Goal: Information Seeking & Learning: Check status

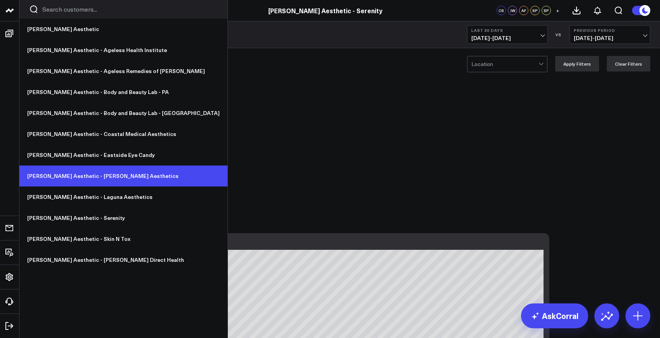
click at [84, 175] on link "[PERSON_NAME] Aesthetic - [PERSON_NAME] Aesthetics" at bounding box center [123, 175] width 208 height 21
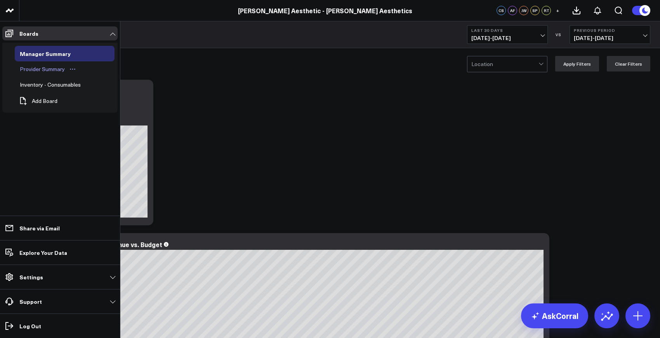
click at [48, 69] on div "Provider Summary" at bounding box center [42, 68] width 49 height 9
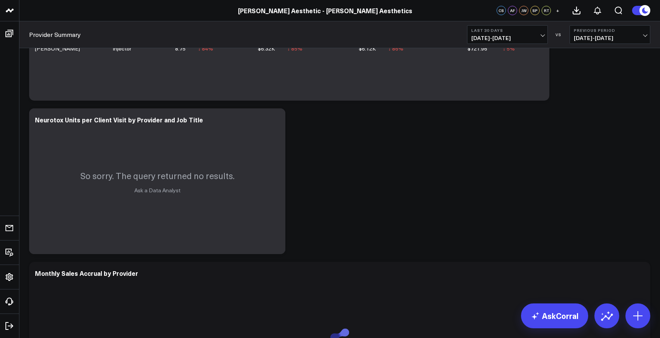
scroll to position [1253, 0]
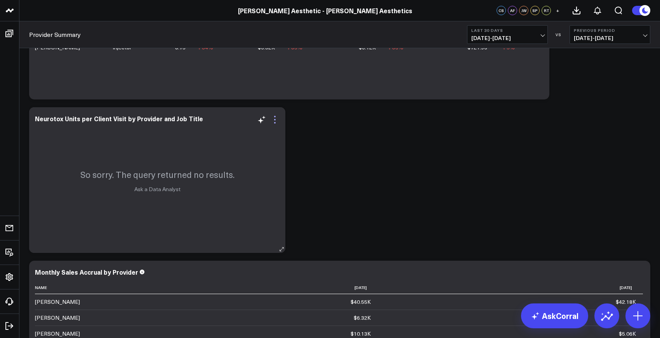
click at [276, 122] on icon at bounding box center [274, 119] width 9 height 9
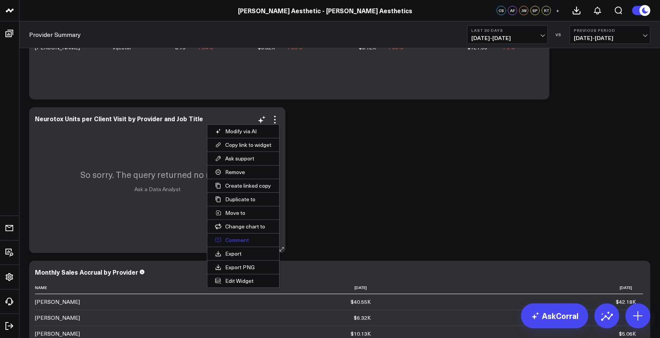
click at [252, 238] on button "Comment" at bounding box center [243, 239] width 72 height 13
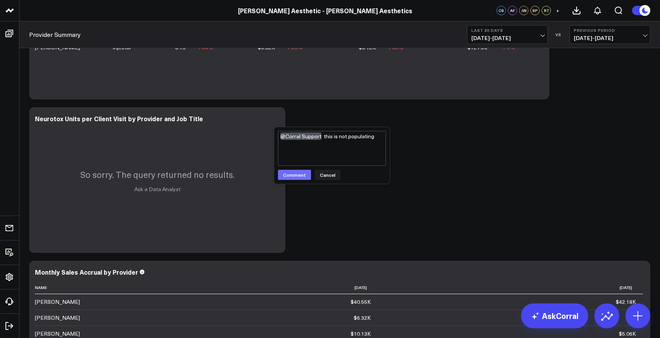
type textarea "@Corral Support this is not populating"
click at [296, 178] on button "Comment" at bounding box center [294, 175] width 33 height 10
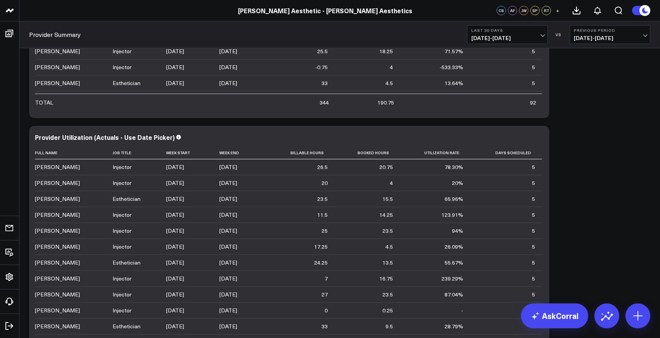
scroll to position [622, 0]
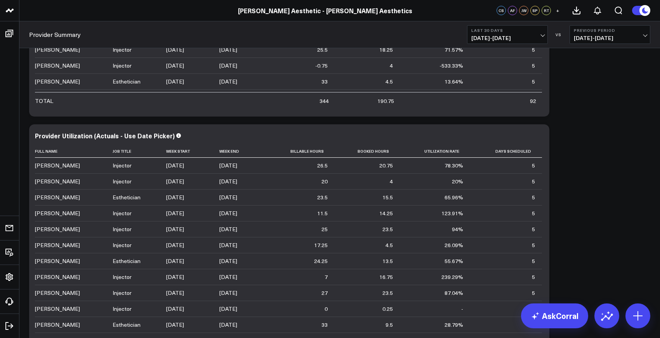
click at [585, 39] on span "[DATE] - [DATE]" at bounding box center [610, 38] width 72 height 6
click at [584, 83] on link "YoY" at bounding box center [610, 81] width 80 height 15
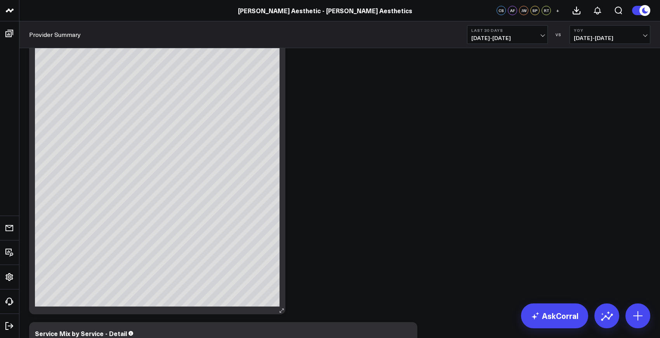
scroll to position [1672, 0]
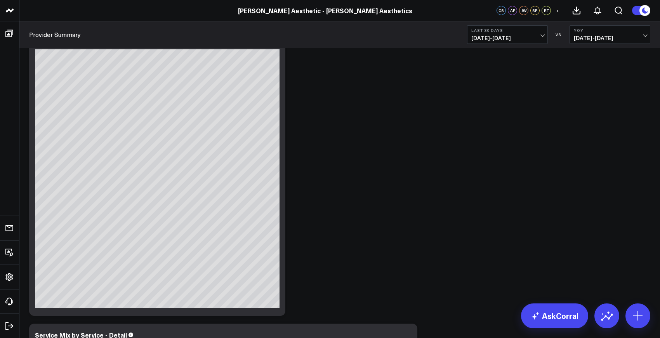
click at [526, 36] on span "[DATE] - [DATE]" at bounding box center [508, 38] width 72 height 6
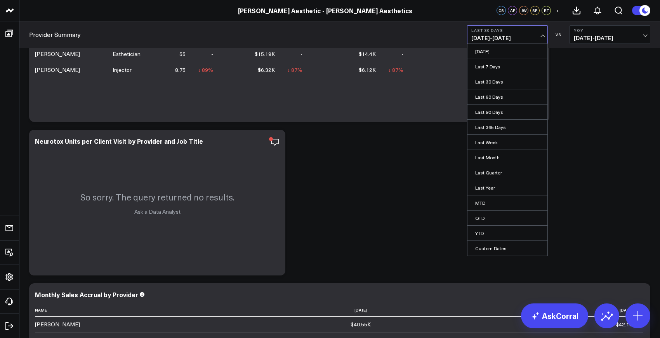
click at [384, 193] on div "Modify via AI Copy link to widget Ask support Remove Create linked copy Manager…" at bounding box center [339, 203] width 629 height 2696
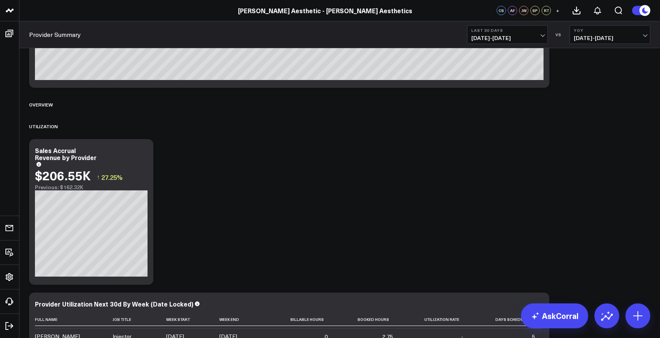
scroll to position [0, 0]
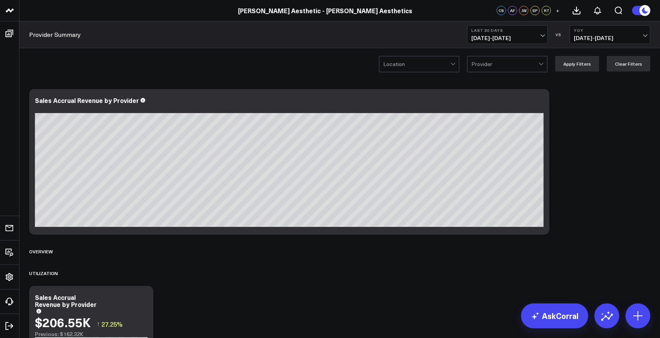
click at [504, 39] on span "[DATE] - [DATE]" at bounding box center [508, 38] width 72 height 6
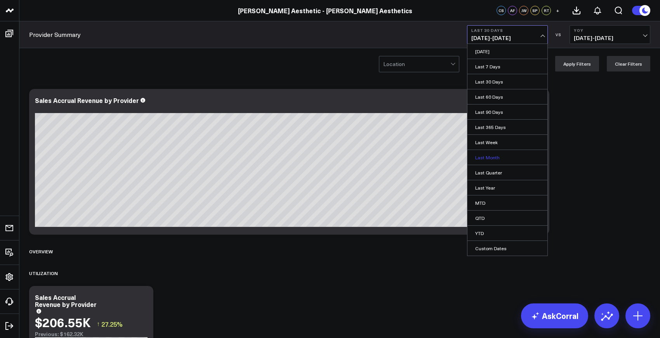
click at [492, 157] on link "Last Month" at bounding box center [508, 157] width 80 height 15
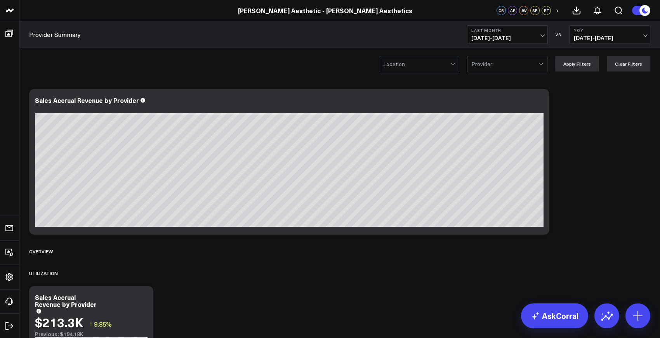
click at [503, 35] on span "[DATE] - [DATE]" at bounding box center [508, 38] width 72 height 6
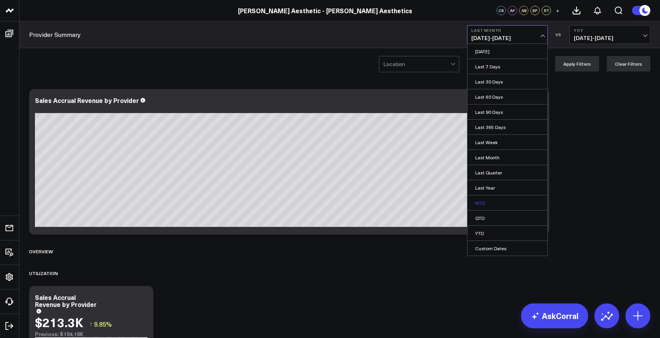
click at [491, 204] on link "MTD" at bounding box center [508, 202] width 80 height 15
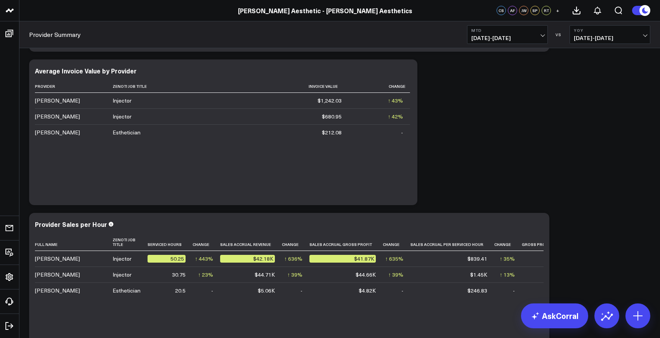
scroll to position [991, 0]
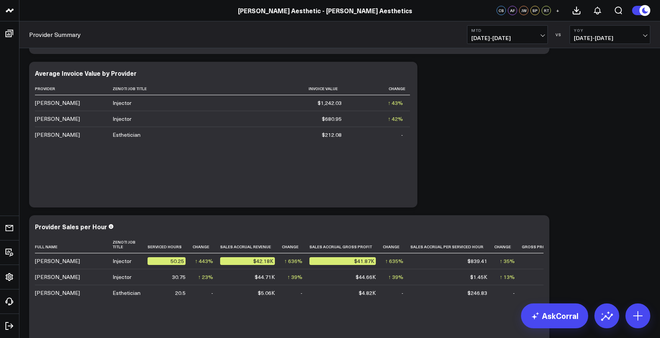
click at [538, 36] on span "[DATE] - [DATE]" at bounding box center [508, 38] width 72 height 6
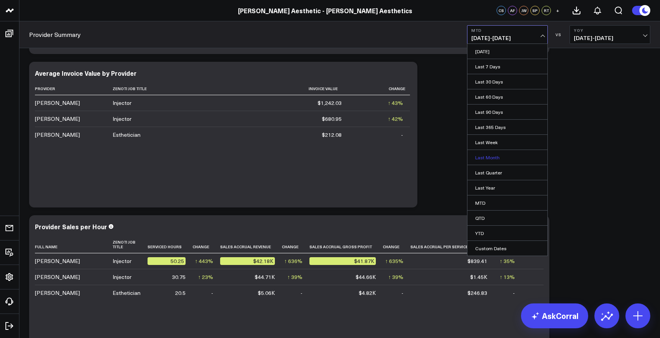
click at [499, 161] on link "Last Month" at bounding box center [508, 157] width 80 height 15
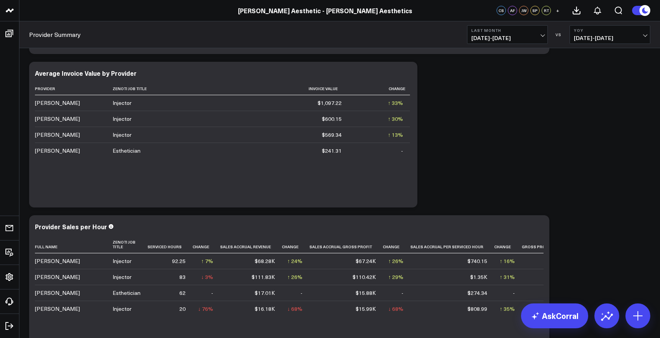
click at [503, 38] on span "[DATE] - [DATE]" at bounding box center [508, 38] width 72 height 6
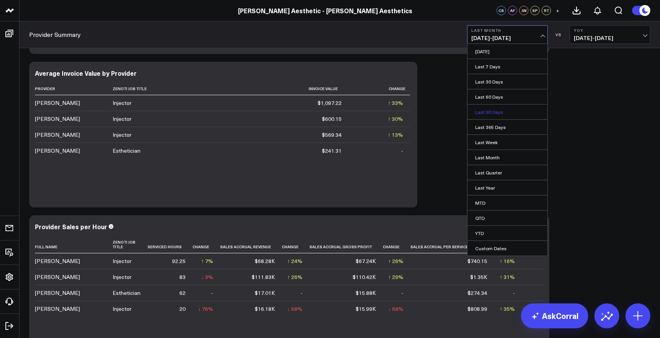
click at [489, 110] on link "Last 90 Days" at bounding box center [508, 111] width 80 height 15
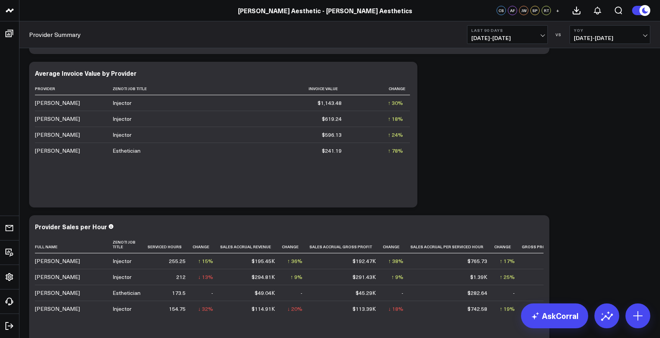
click at [513, 35] on span "[DATE] - [DATE]" at bounding box center [508, 38] width 72 height 6
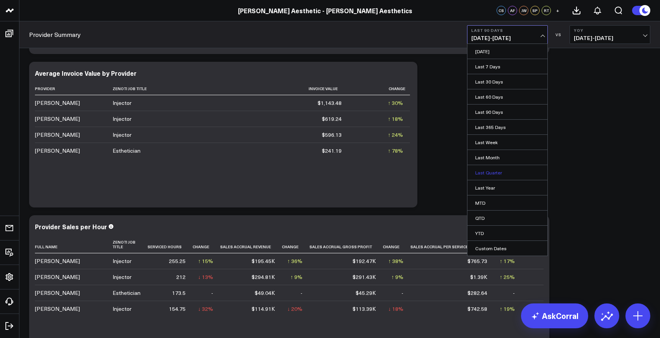
click at [495, 174] on link "Last Quarter" at bounding box center [508, 172] width 80 height 15
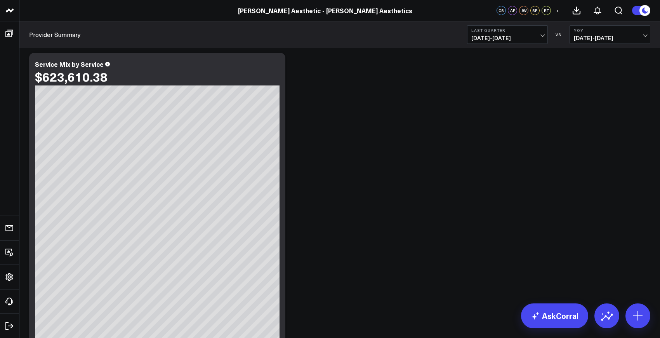
scroll to position [1636, 0]
click at [499, 35] on span "[DATE] - [DATE]" at bounding box center [508, 38] width 72 height 6
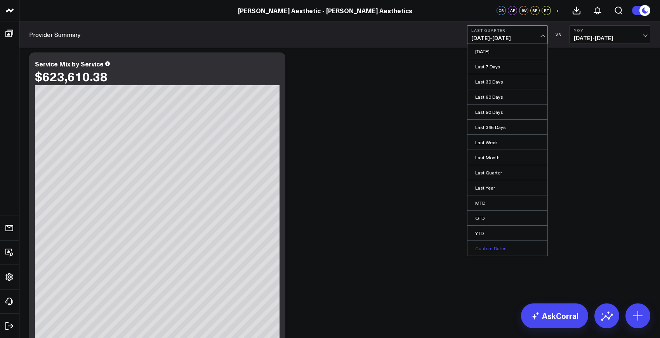
click at [496, 250] on link "Custom Dates" at bounding box center [508, 248] width 80 height 15
select select "9"
select select "2025"
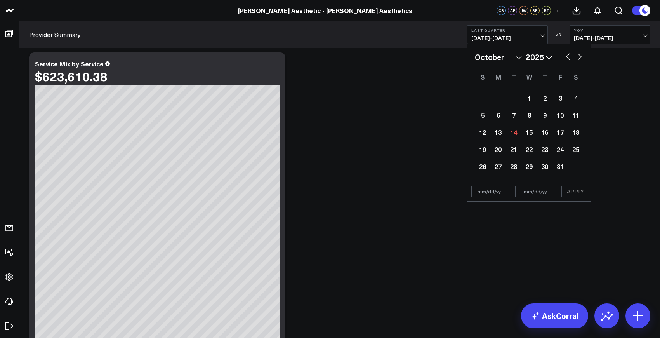
click at [505, 57] on select "January February March April May June July August September October November De…" at bounding box center [498, 57] width 47 height 12
select select "2025"
click at [538, 59] on select "2026 2025 2024 2023 2022 2021 2020 2019 2018 2017 2016 2015 2014 2013 2012 2011…" at bounding box center [539, 57] width 26 height 12
select select "2024"
click at [504, 96] on div "1" at bounding box center [499, 98] width 16 height 16
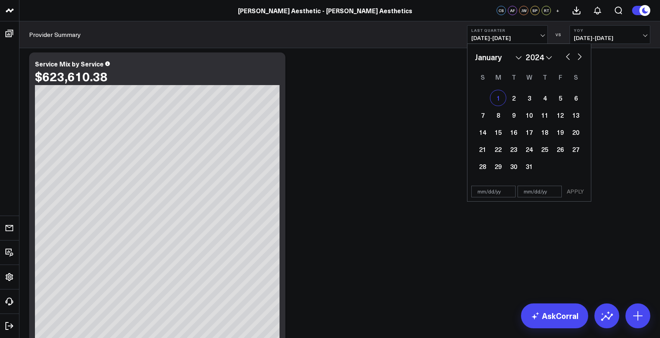
type input "[DATE]"
select select "2024"
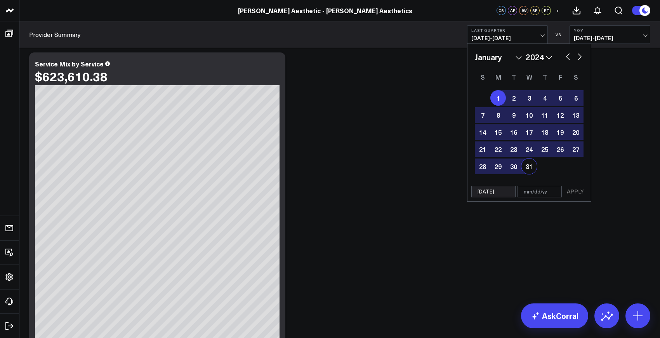
click at [531, 165] on div "31" at bounding box center [530, 166] width 16 height 16
type input "[DATE]"
select select "2024"
click at [570, 191] on button "APPLY" at bounding box center [575, 192] width 23 height 12
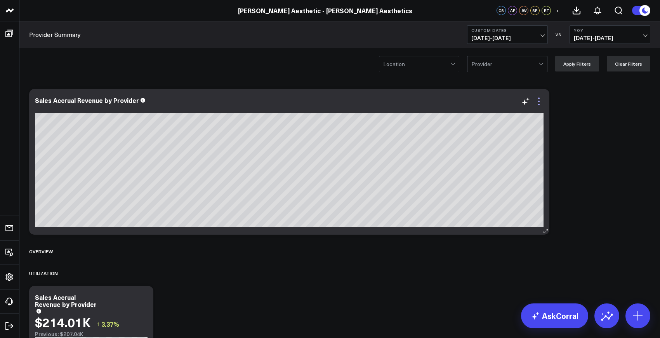
click at [539, 103] on icon at bounding box center [539, 101] width 9 height 9
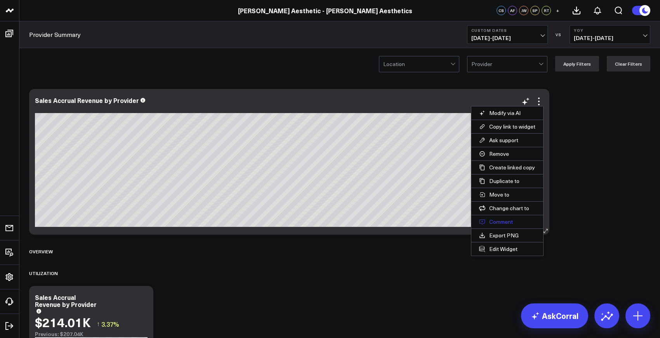
click at [506, 221] on button "Comment" at bounding box center [508, 221] width 72 height 13
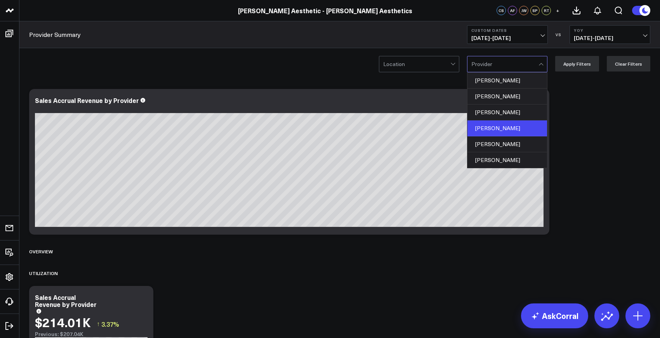
click at [499, 126] on div "[PERSON_NAME]" at bounding box center [508, 128] width 80 height 16
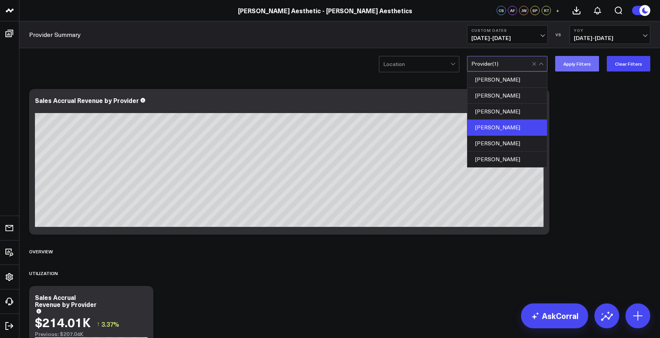
click at [579, 63] on button "Apply Filters" at bounding box center [578, 64] width 44 height 16
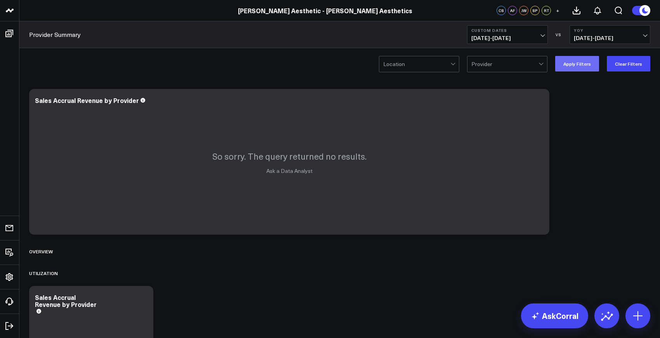
click at [586, 65] on button "Apply Filters" at bounding box center [578, 64] width 44 height 16
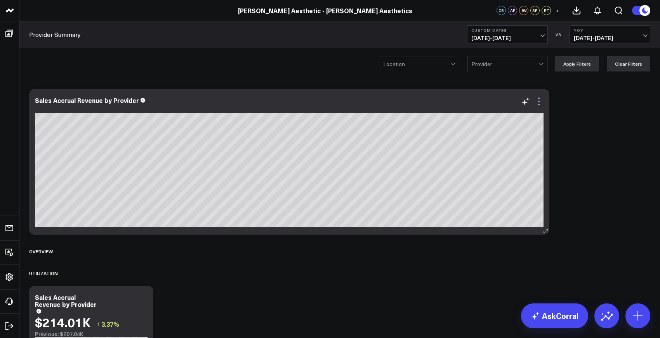
click at [540, 100] on icon at bounding box center [539, 101] width 9 height 9
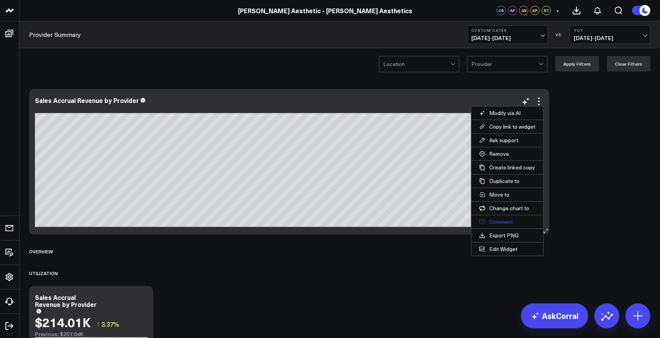
click at [498, 221] on button "Comment" at bounding box center [508, 221] width 72 height 13
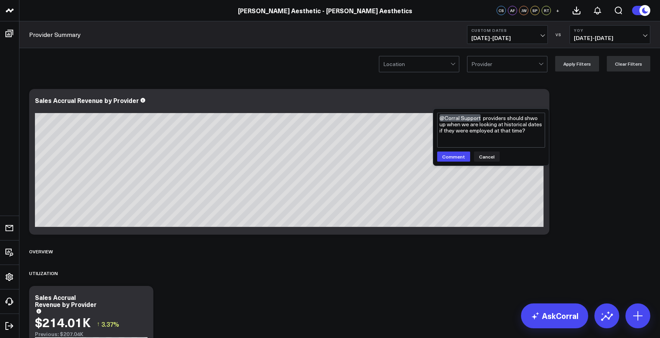
click at [533, 119] on textarea "@Corral Support providers should shwo up when we are looking at historical date…" at bounding box center [491, 130] width 108 height 35
type textarea "@Corral Support providers should show up when we are looking at historical date…"
click at [449, 158] on button "Comment" at bounding box center [453, 157] width 33 height 10
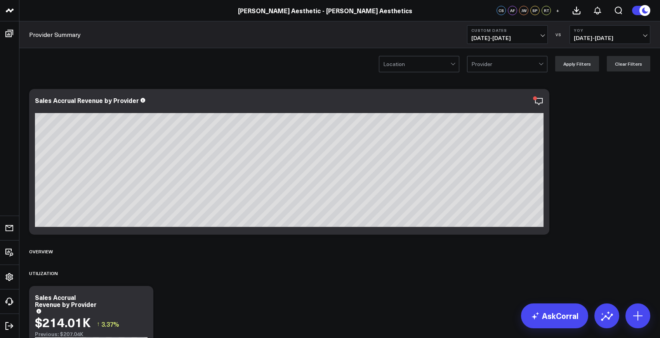
click at [538, 37] on span "[DATE] - [DATE]" at bounding box center [508, 38] width 72 height 6
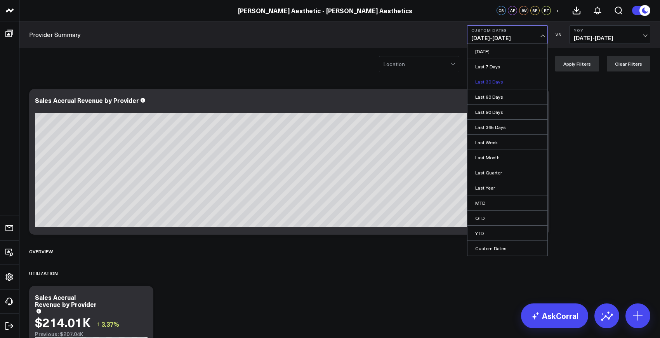
click at [504, 83] on link "Last 30 Days" at bounding box center [508, 81] width 80 height 15
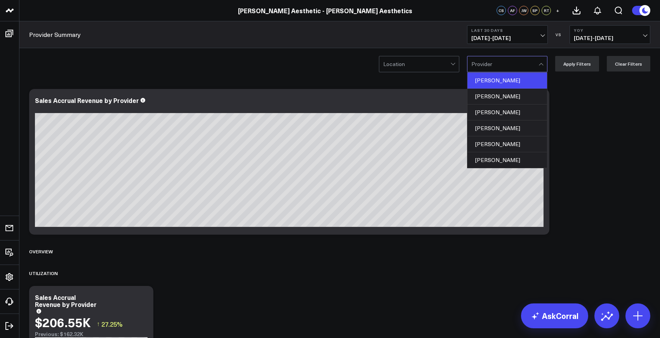
click at [496, 81] on div "[PERSON_NAME]" at bounding box center [508, 81] width 80 height 16
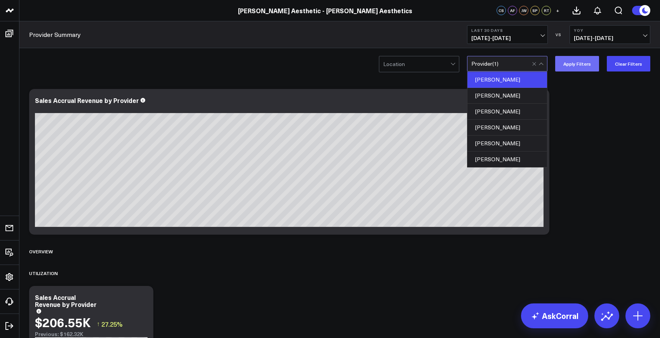
click at [583, 60] on button "Apply Filters" at bounding box center [578, 64] width 44 height 16
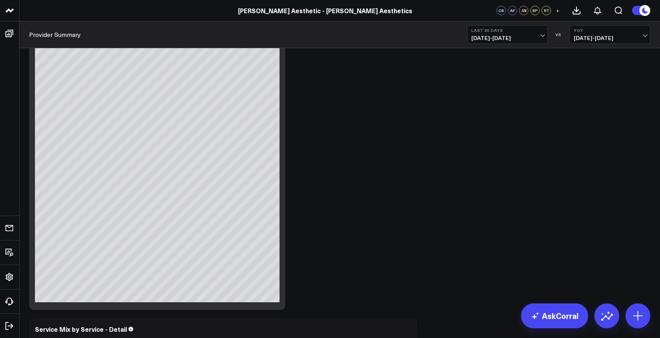
scroll to position [1677, 0]
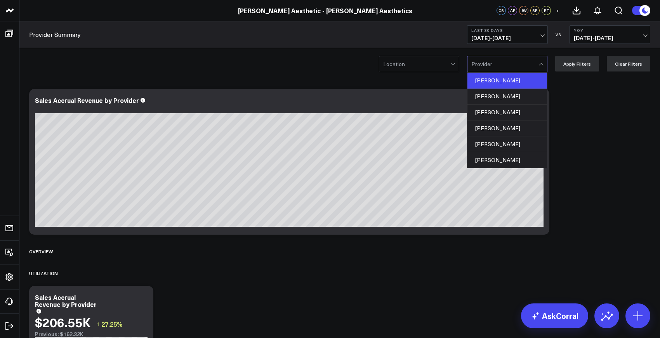
click at [494, 84] on div "[PERSON_NAME]" at bounding box center [508, 81] width 80 height 16
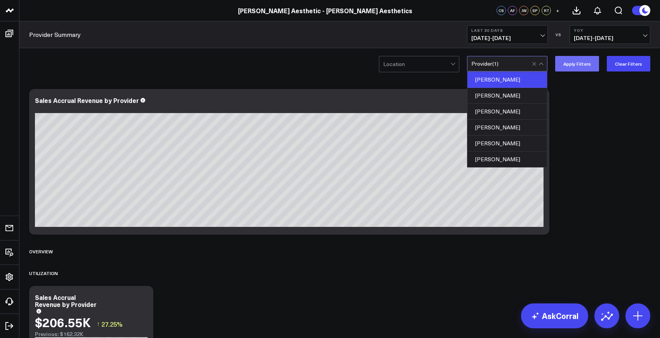
click at [582, 64] on button "Apply Filters" at bounding box center [578, 64] width 44 height 16
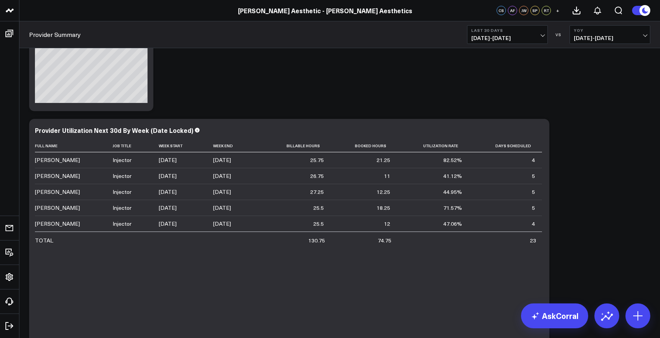
scroll to position [321, 0]
